Goal: Transaction & Acquisition: Obtain resource

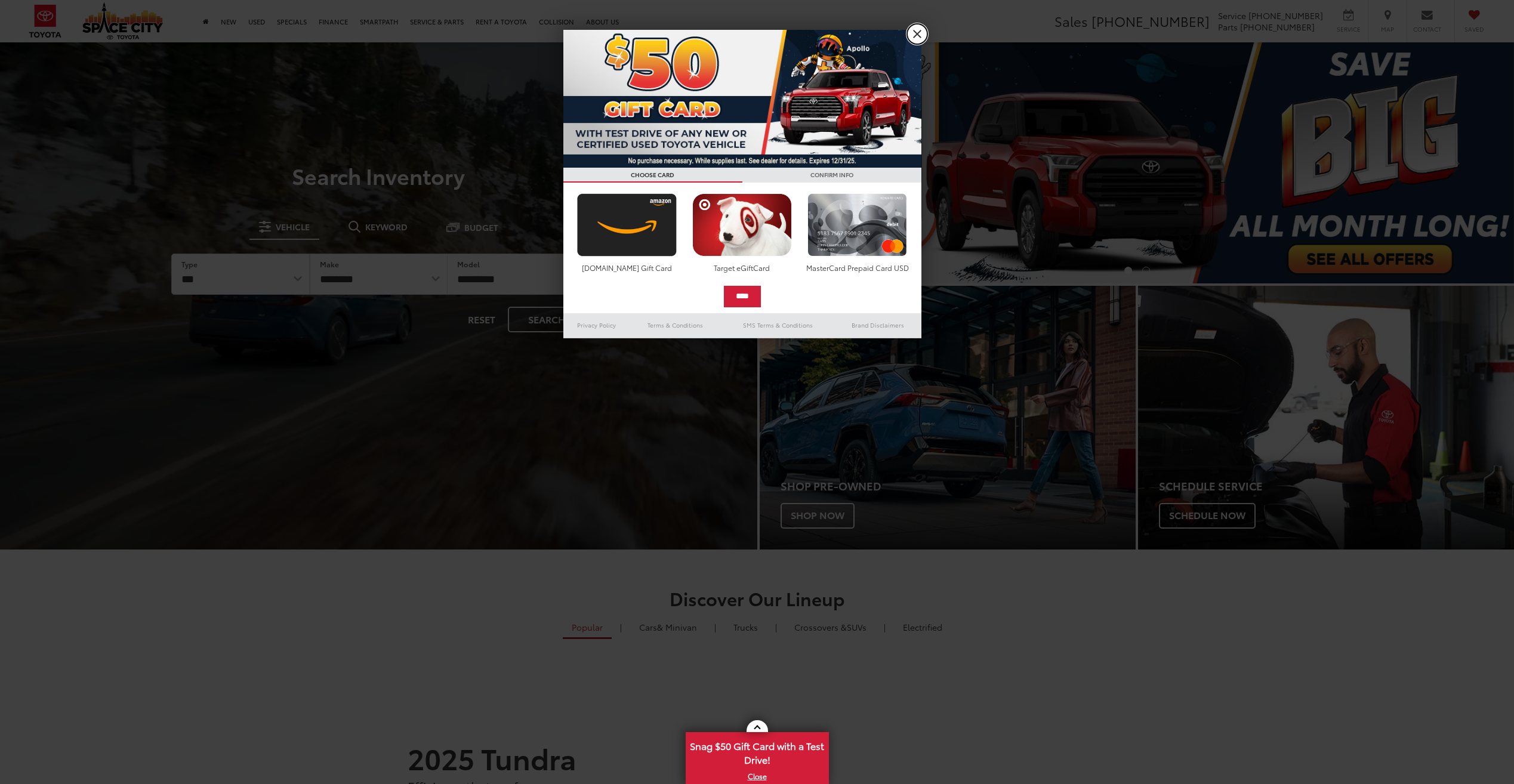
click at [918, 38] on link "X" at bounding box center [917, 34] width 20 height 20
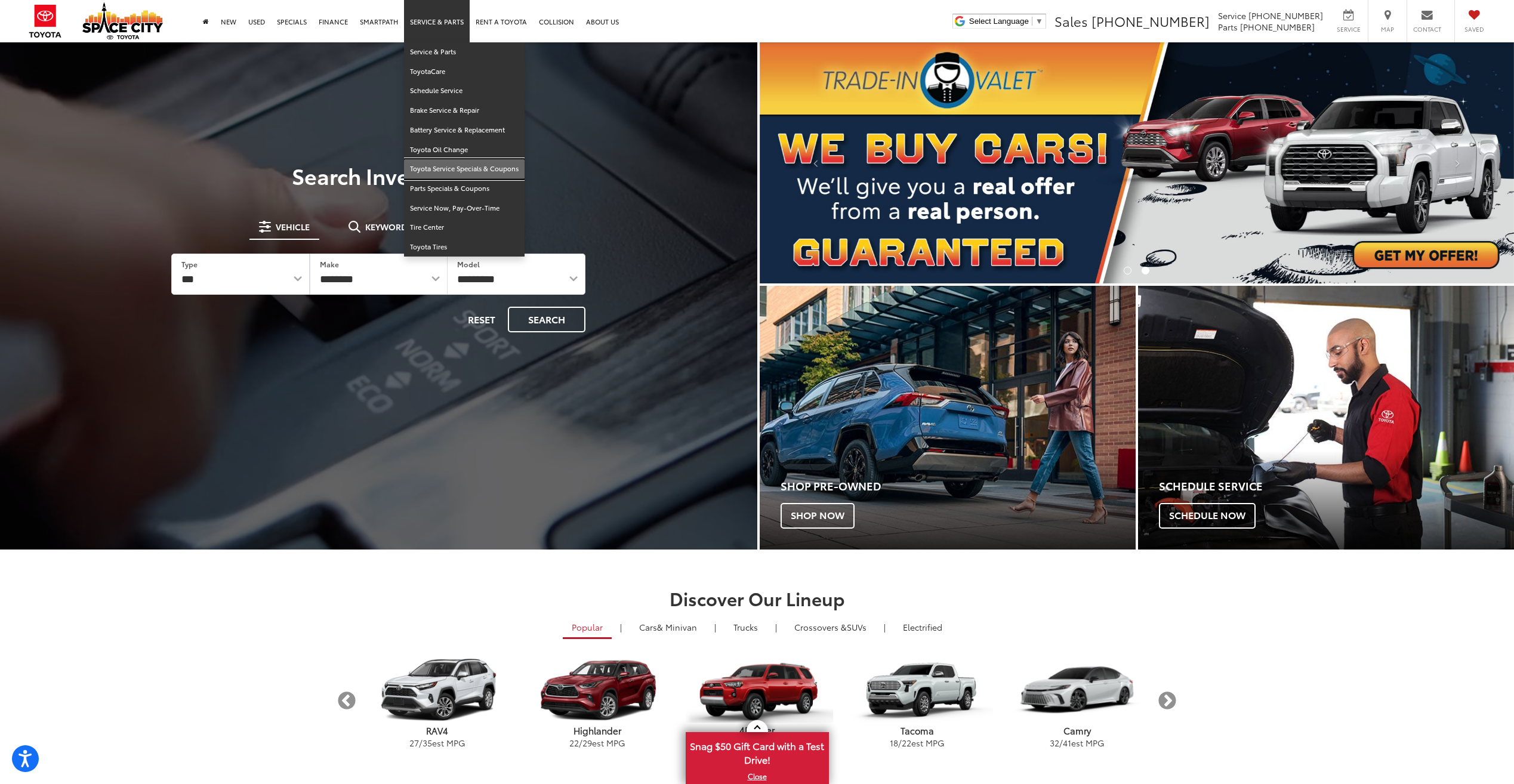
click at [447, 170] on link "Toyota Service Specials & Coupons" at bounding box center [464, 169] width 120 height 20
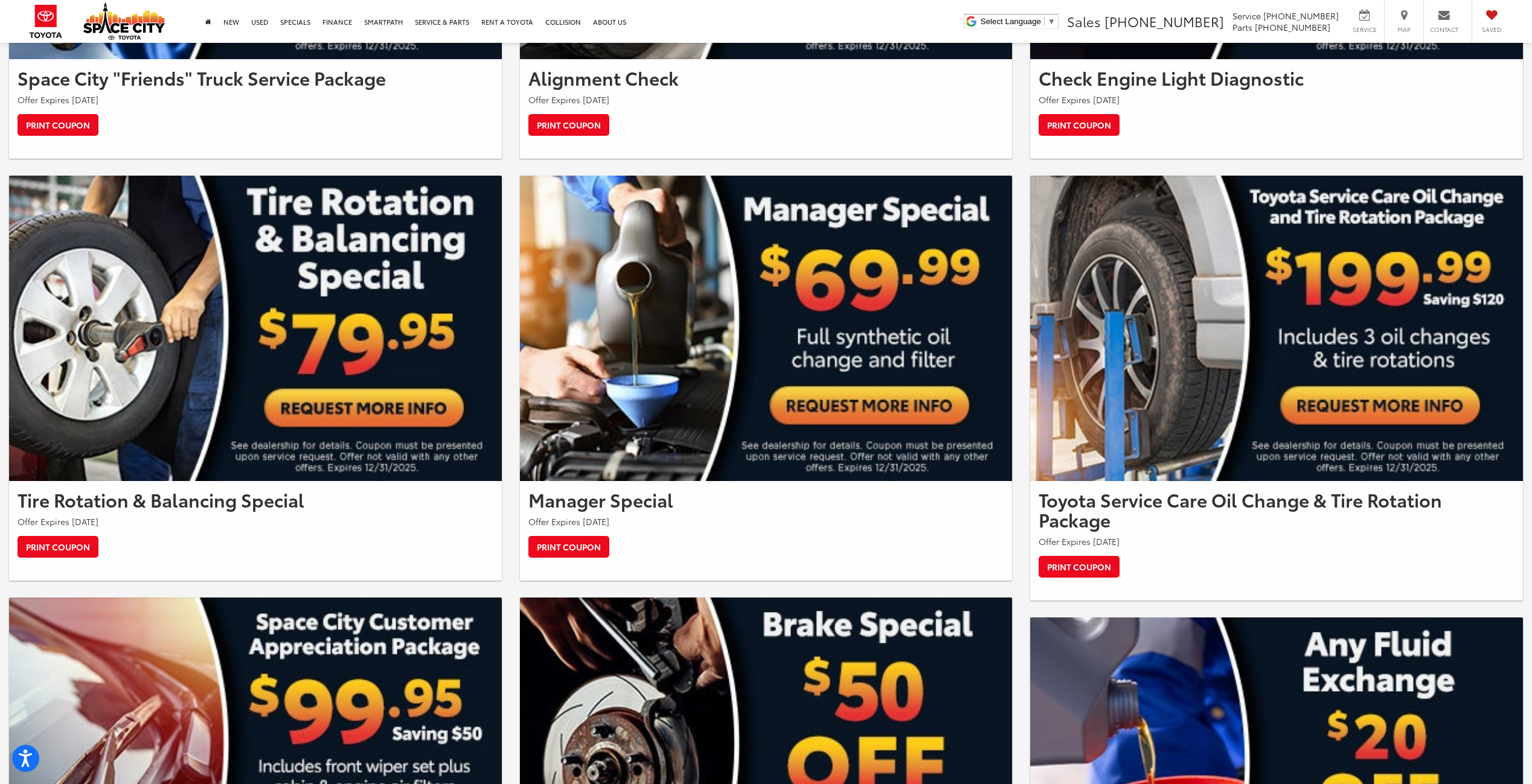
scroll to position [845, 0]
